Goal: Navigation & Orientation: Find specific page/section

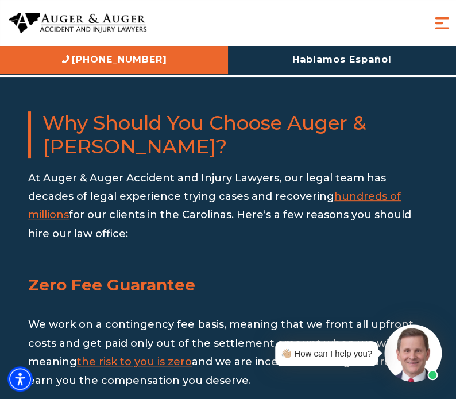
scroll to position [2087, 0]
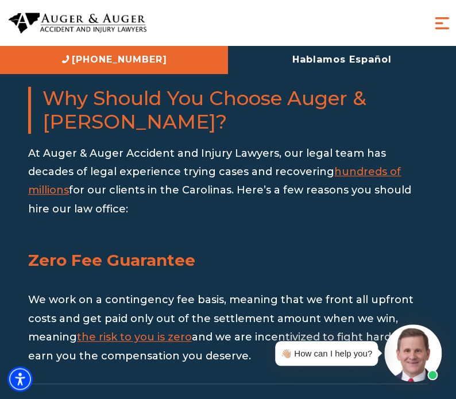
click at [438, 25] on span "Menu" at bounding box center [442, 23] width 20 height 20
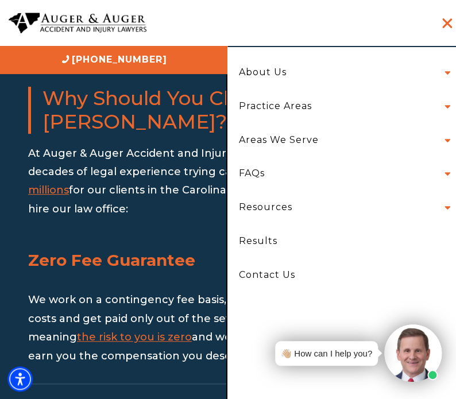
click at [328, 105] on li "Practice Areas Car Accident Truck Accident Motorcycle Accident Bicycle Accident…" at bounding box center [341, 107] width 223 height 34
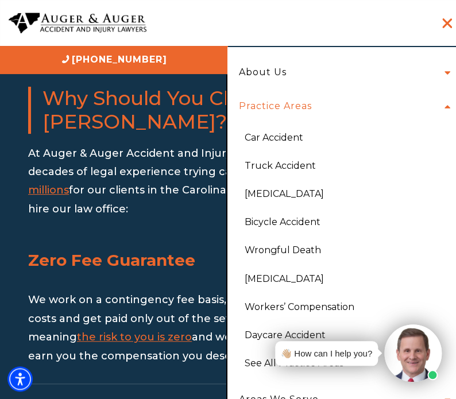
scroll to position [97, 0]
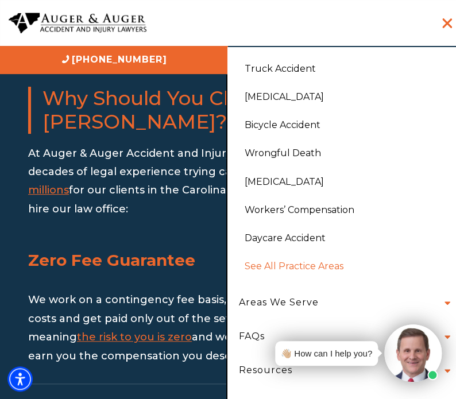
click at [284, 273] on link "See All Practice Areas" at bounding box center [344, 266] width 217 height 28
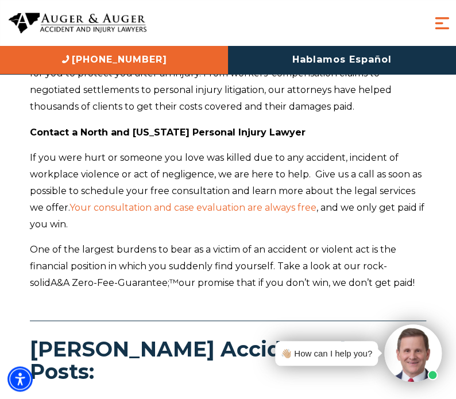
scroll to position [13835, 0]
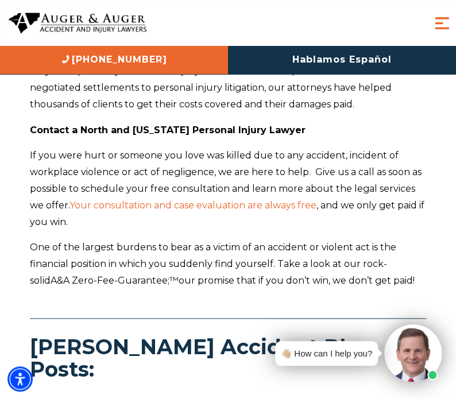
click at [438, 20] on span "Menu" at bounding box center [442, 23] width 20 height 20
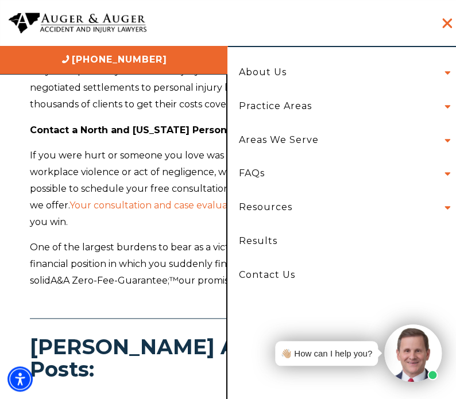
click at [445, 141] on li "Areas We [GEOGRAPHIC_DATA] [US_STATE] [GEOGRAPHIC_DATA] [GEOGRAPHIC_DATA] [GEOG…" at bounding box center [341, 141] width 223 height 34
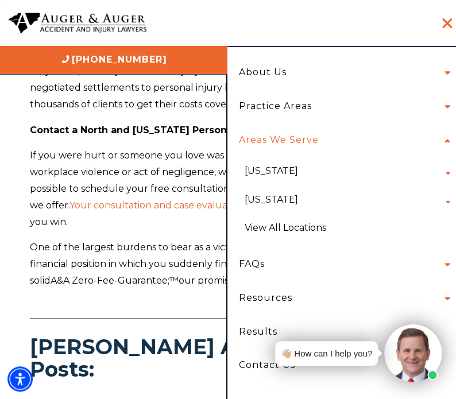
click at [445, 141] on li "Areas We [GEOGRAPHIC_DATA] [US_STATE] [GEOGRAPHIC_DATA] [GEOGRAPHIC_DATA] [GEOG…" at bounding box center [341, 186] width 223 height 124
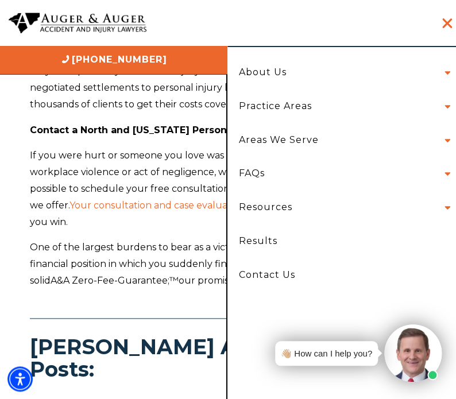
click at [445, 175] on li "FAQs North Carolina South Carolina" at bounding box center [341, 174] width 223 height 34
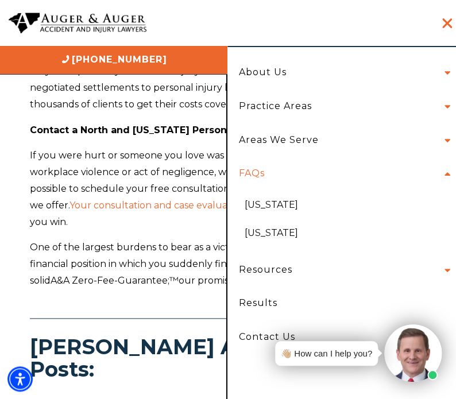
click at [445, 175] on li "FAQs North Carolina South Carolina" at bounding box center [341, 205] width 223 height 96
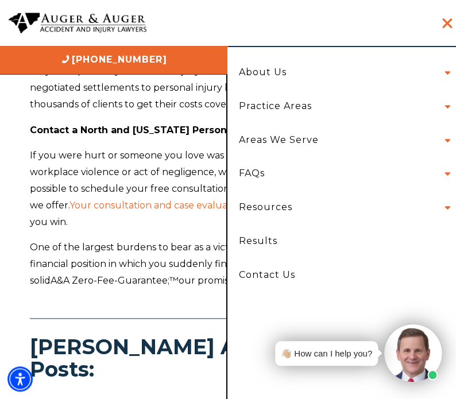
click at [447, 208] on li "Resources eBooks Police Accident Reports" at bounding box center [341, 208] width 223 height 34
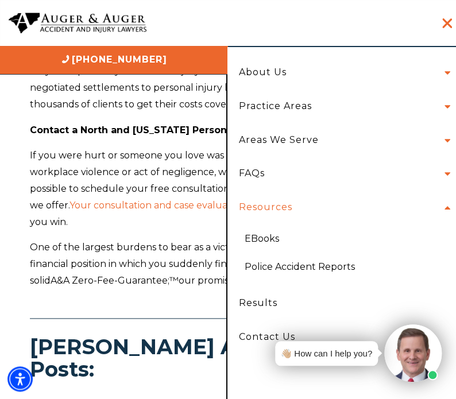
click at [447, 208] on li "Resources eBooks Police Accident Reports" at bounding box center [341, 239] width 223 height 96
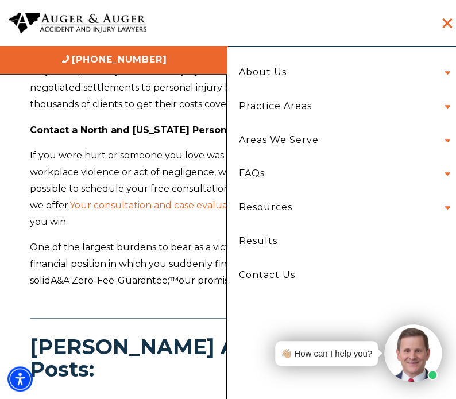
click at [444, 28] on span "Menu" at bounding box center [448, 23] width 10 height 20
